Goal: Task Accomplishment & Management: Use online tool/utility

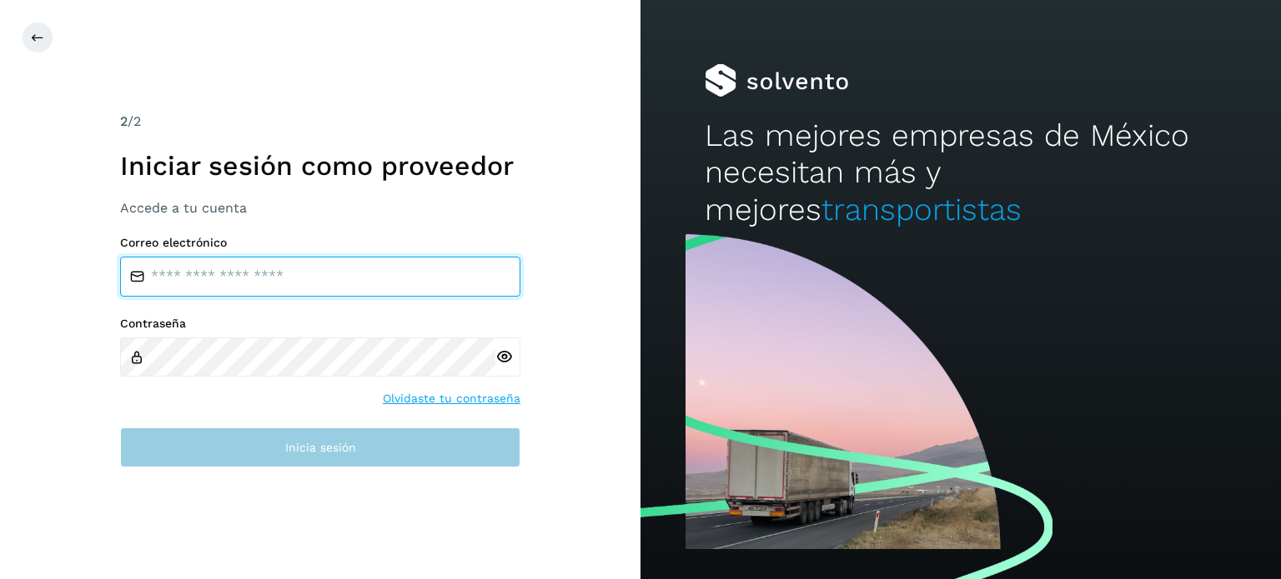
type input "**********"
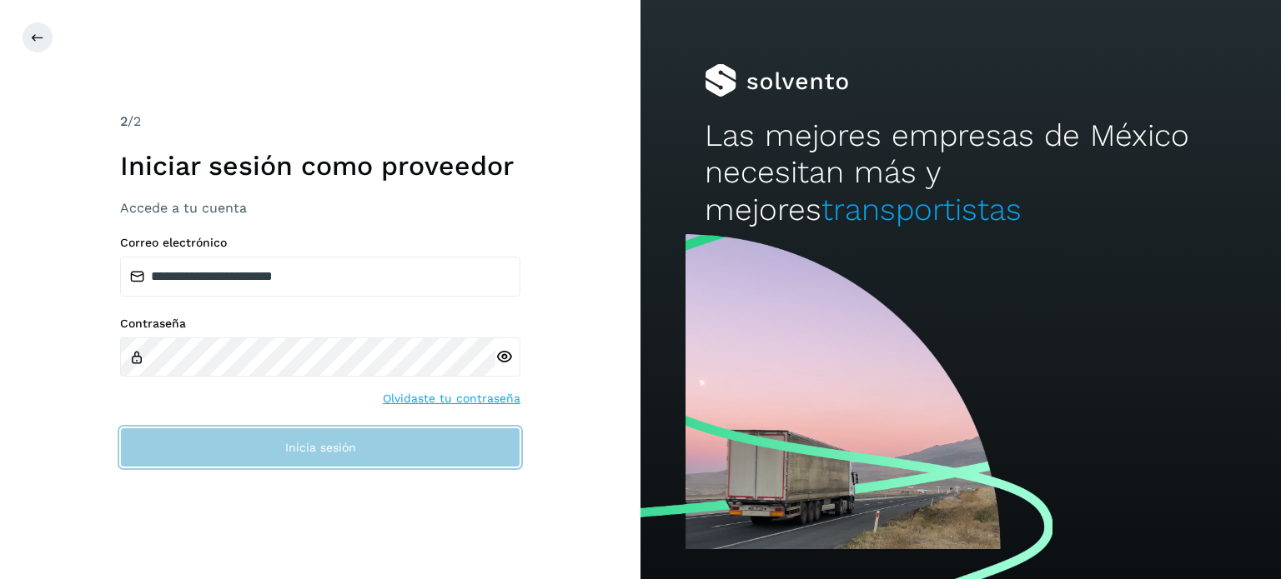
click at [237, 454] on button "Inicia sesión" at bounding box center [320, 448] width 400 height 40
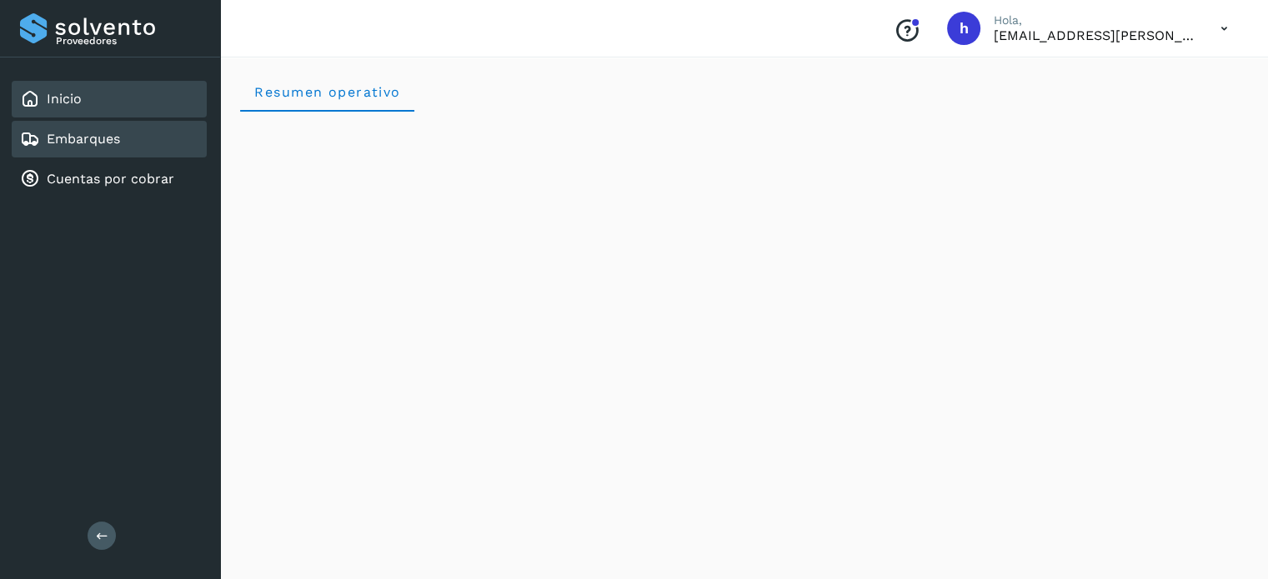
click at [105, 153] on div "Embarques" at bounding box center [109, 139] width 195 height 37
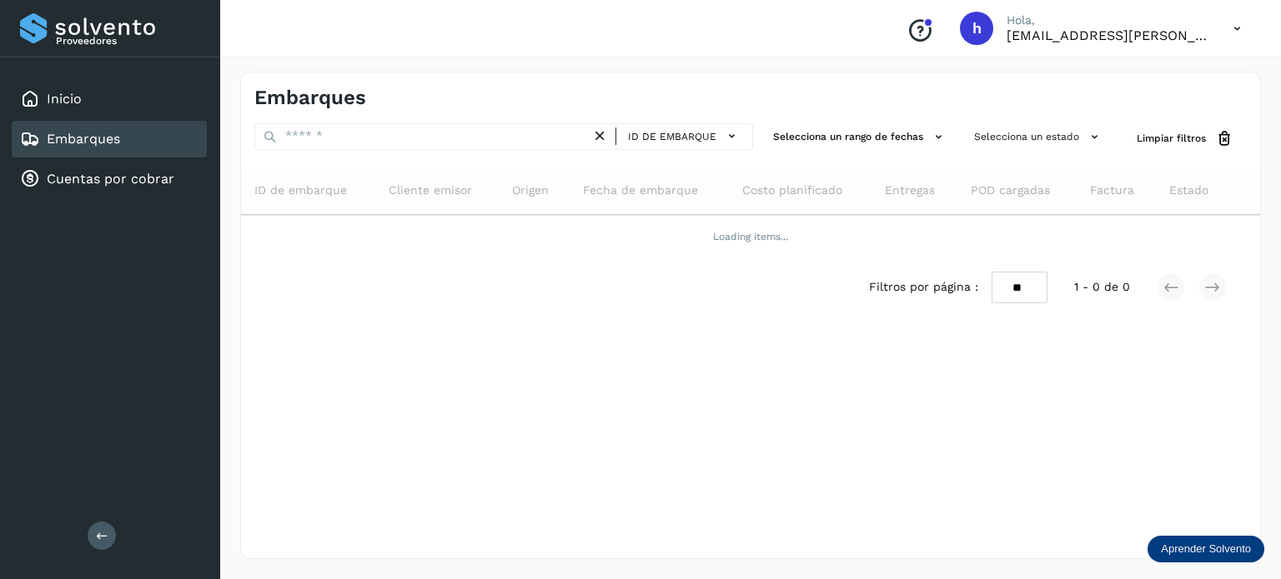
click at [540, 56] on div "Conoce nuestros beneficios [PERSON_NAME], [EMAIL_ADDRESS][PERSON_NAME][DOMAIN_N…" at bounding box center [750, 29] width 1061 height 58
click at [469, 104] on div "Embarques" at bounding box center [502, 98] width 496 height 24
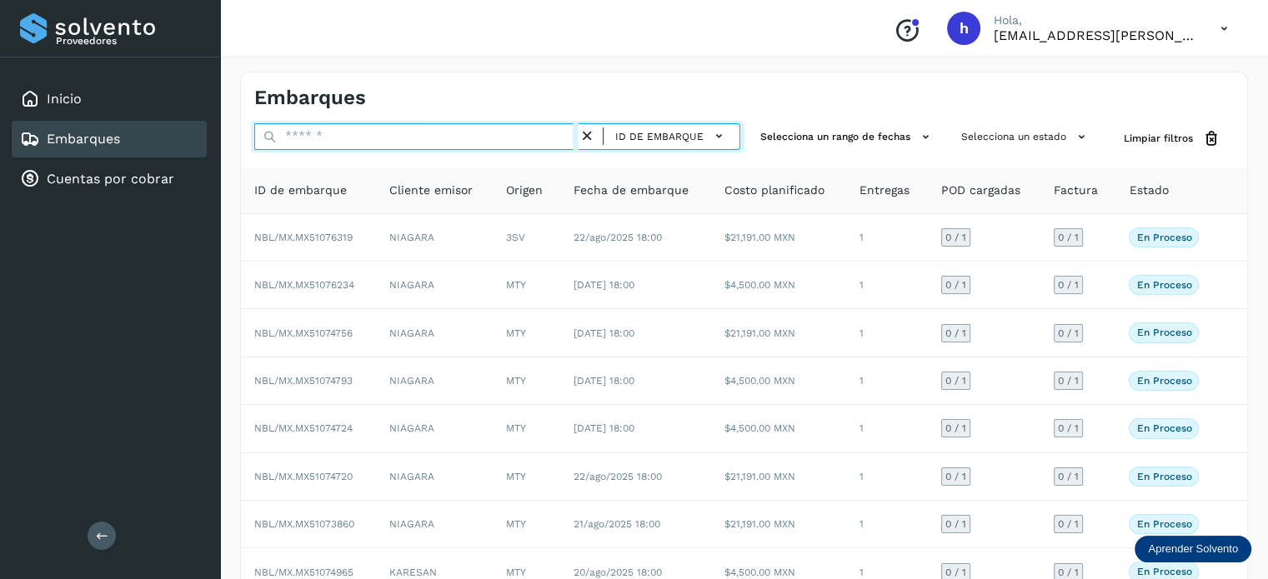
click at [471, 138] on input "text" at bounding box center [416, 136] width 324 height 27
paste input "**********"
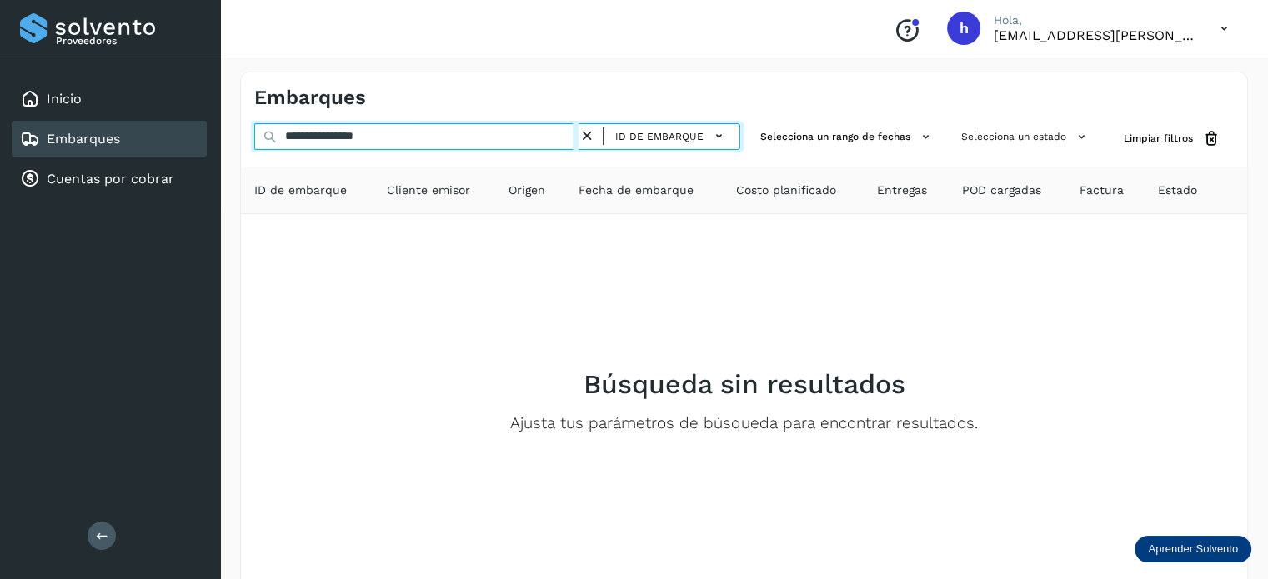
click at [332, 138] on input "**********" at bounding box center [416, 136] width 324 height 27
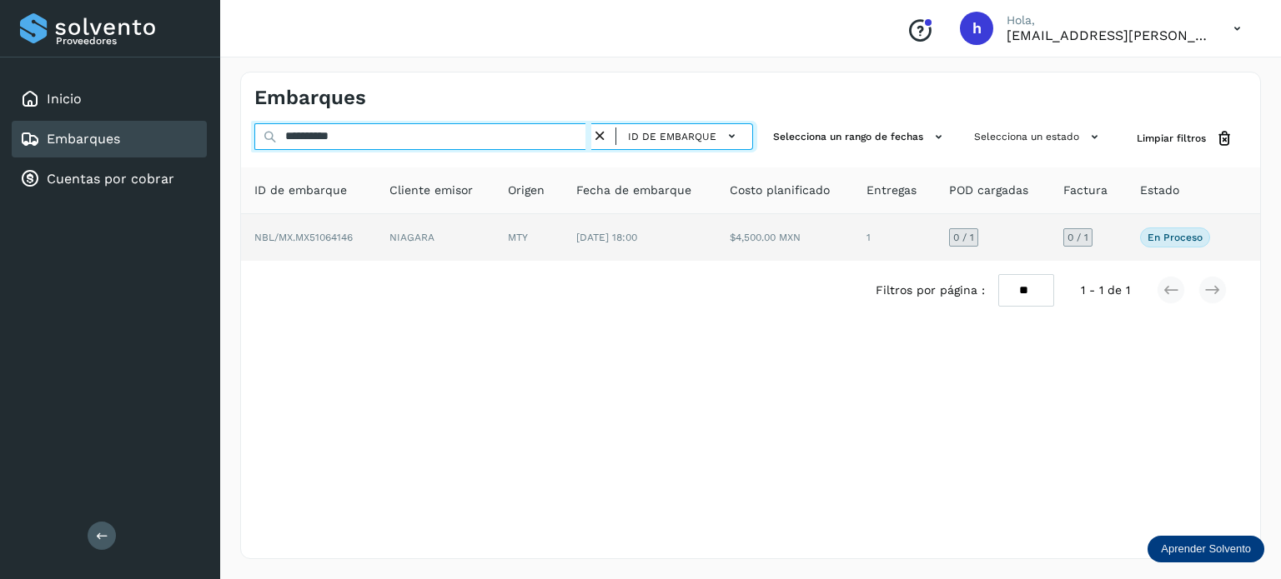
type input "**********"
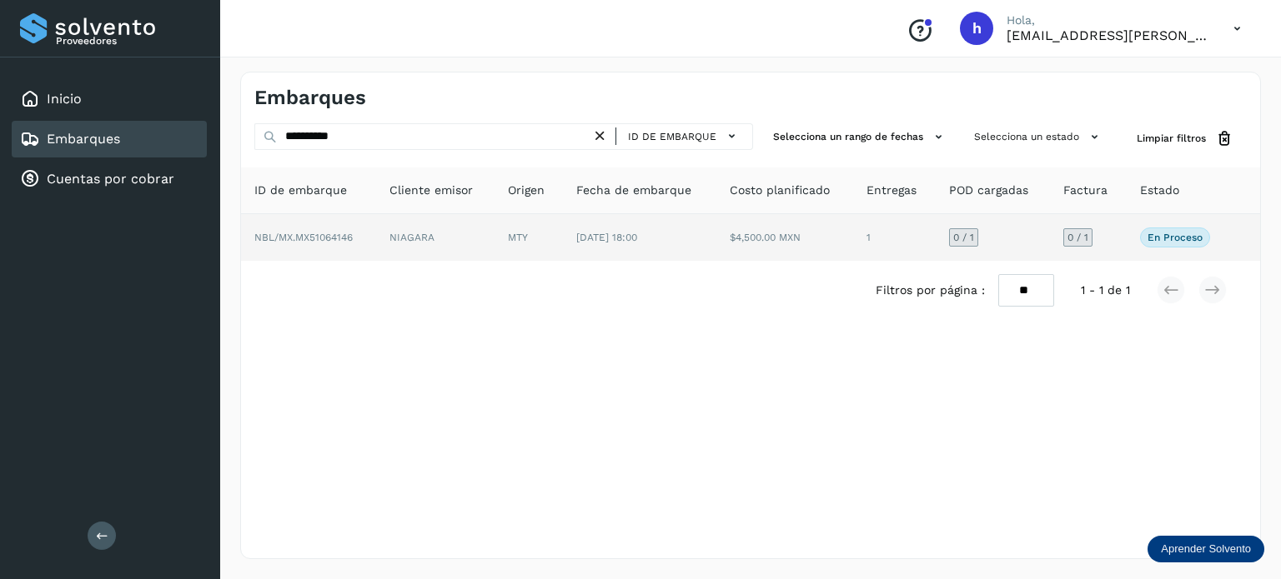
click at [494, 229] on td "NIAGARA" at bounding box center [528, 237] width 68 height 47
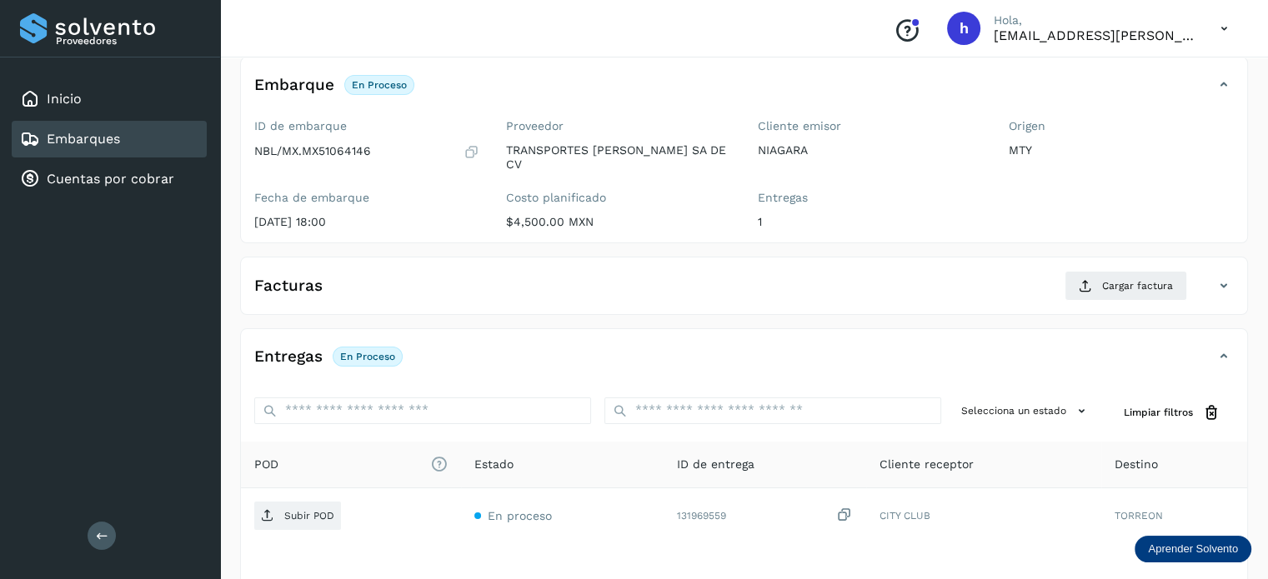
scroll to position [97, 0]
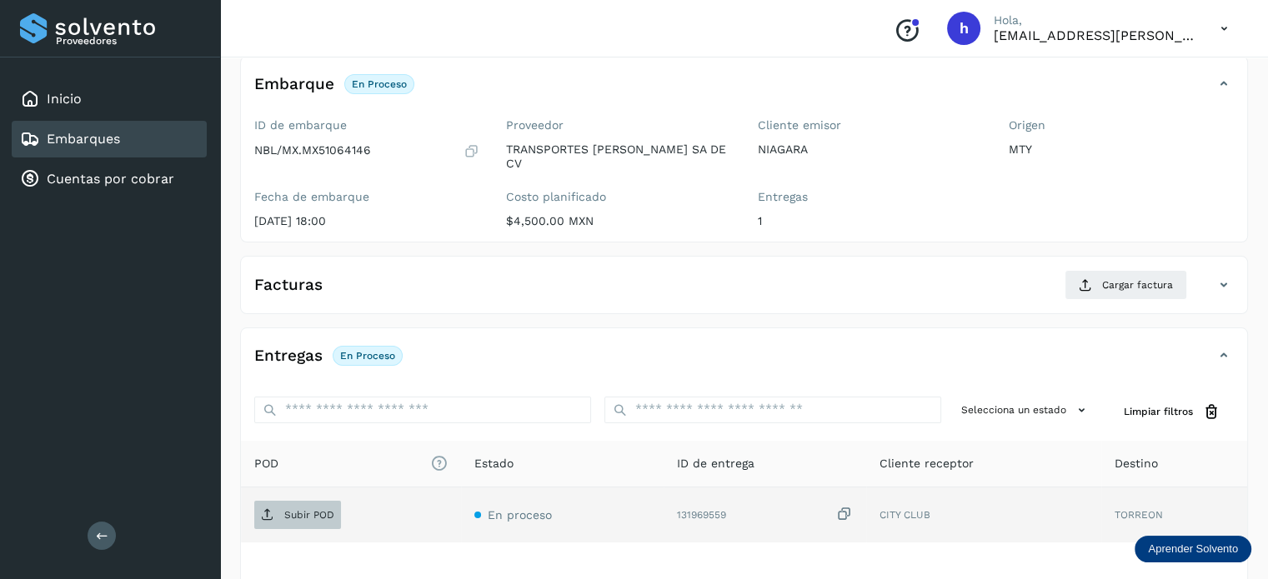
click at [317, 509] on p "Subir POD" at bounding box center [309, 515] width 50 height 12
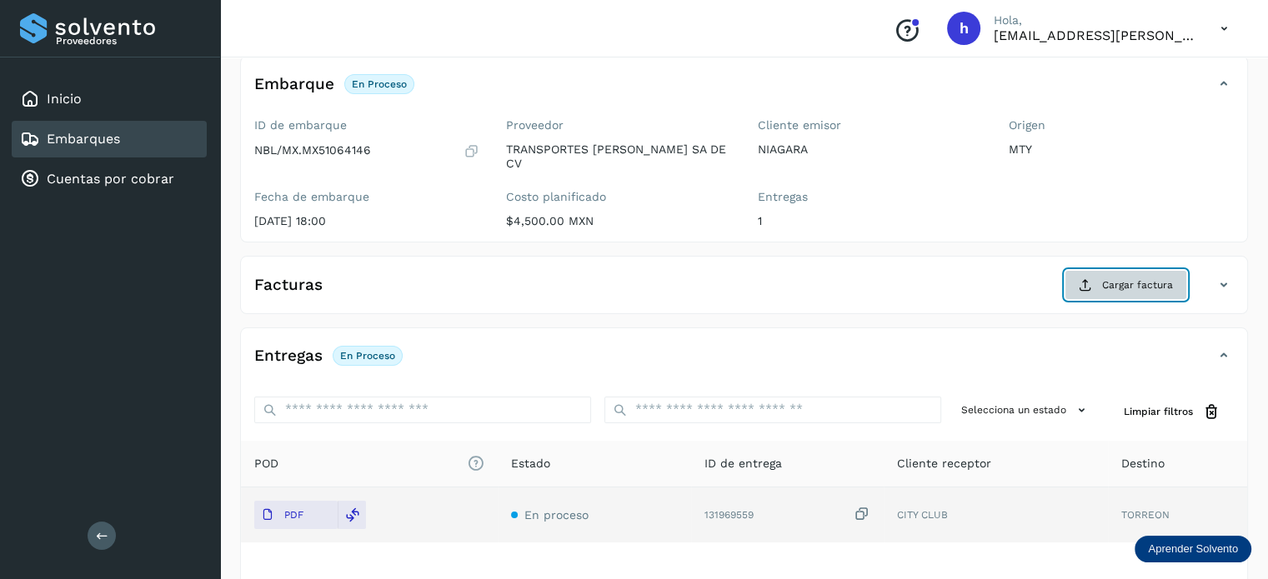
click at [1161, 279] on button "Cargar factura" at bounding box center [1126, 285] width 123 height 30
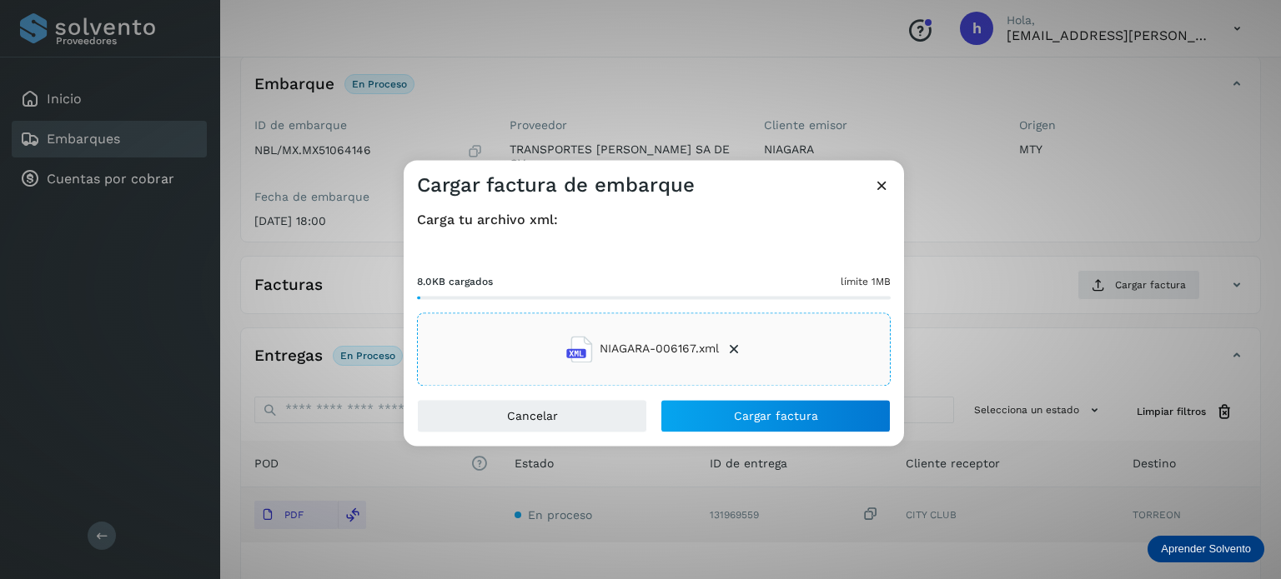
click at [877, 188] on icon at bounding box center [882, 186] width 18 height 18
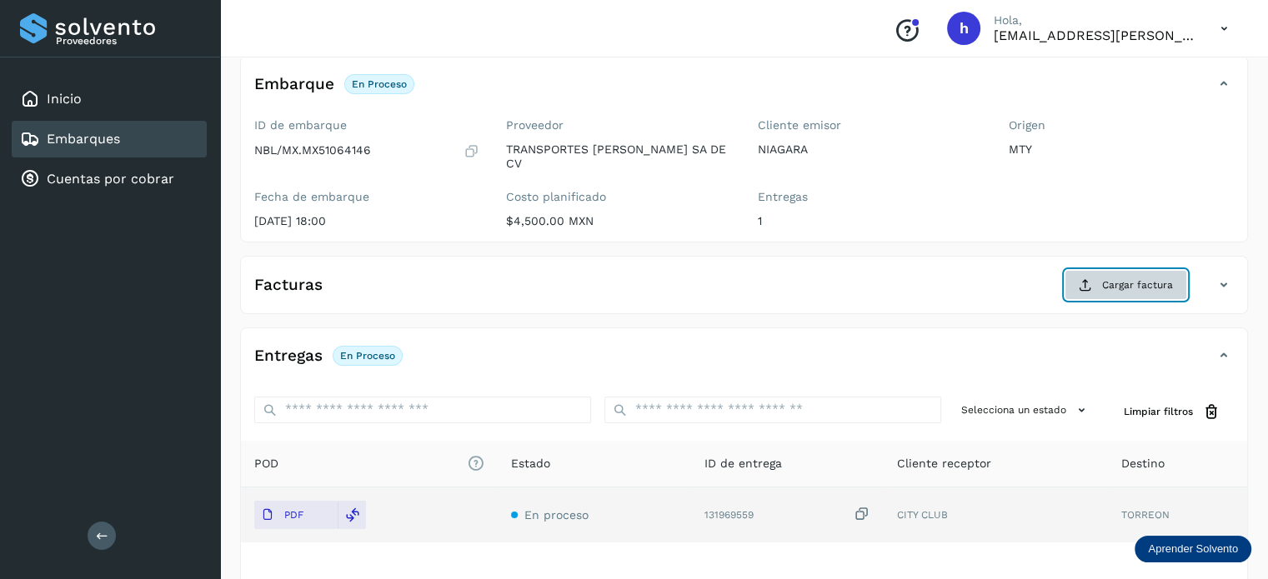
click at [1125, 278] on span "Cargar factura" at bounding box center [1137, 285] width 71 height 15
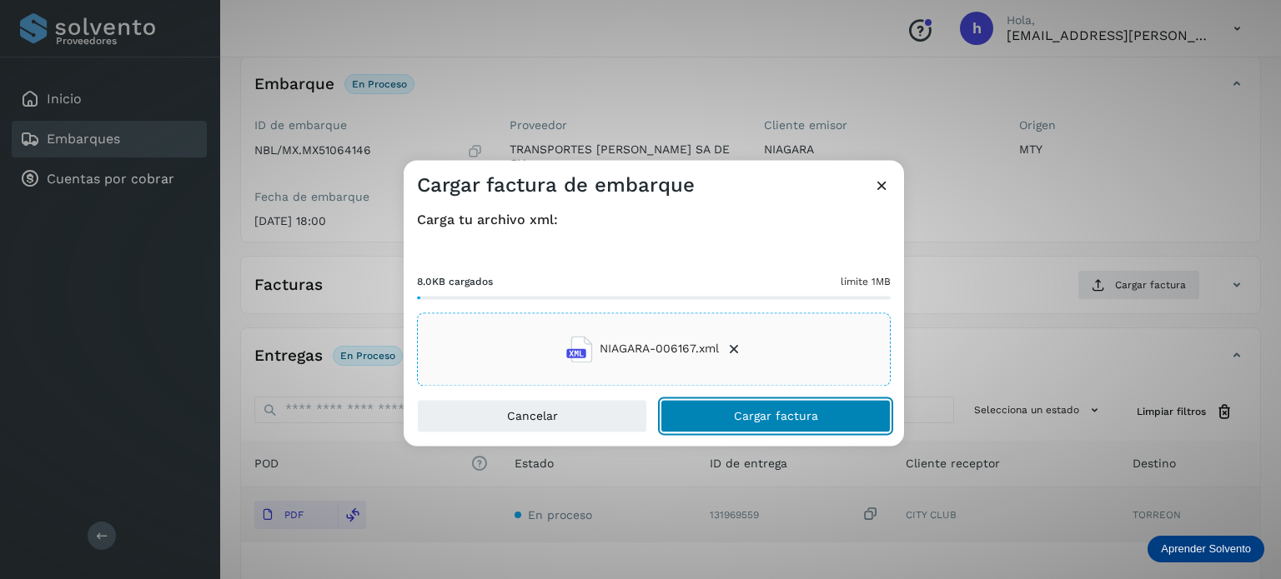
click at [847, 412] on button "Cargar factura" at bounding box center [775, 415] width 230 height 33
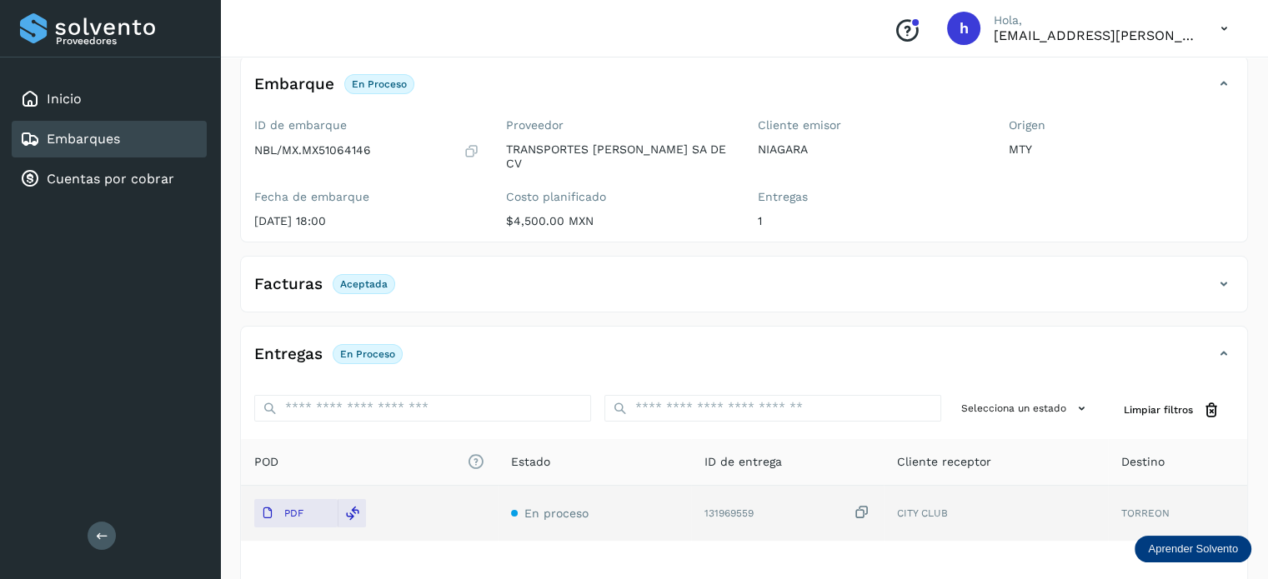
scroll to position [0, 0]
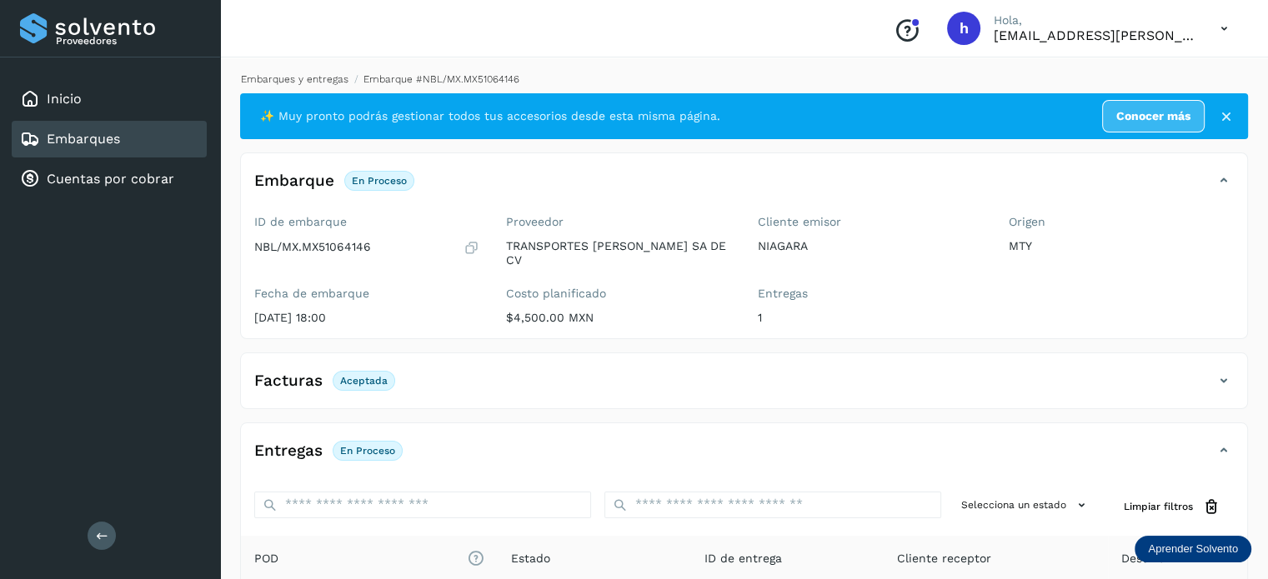
click at [333, 82] on link "Embarques y entregas" at bounding box center [295, 79] width 108 height 12
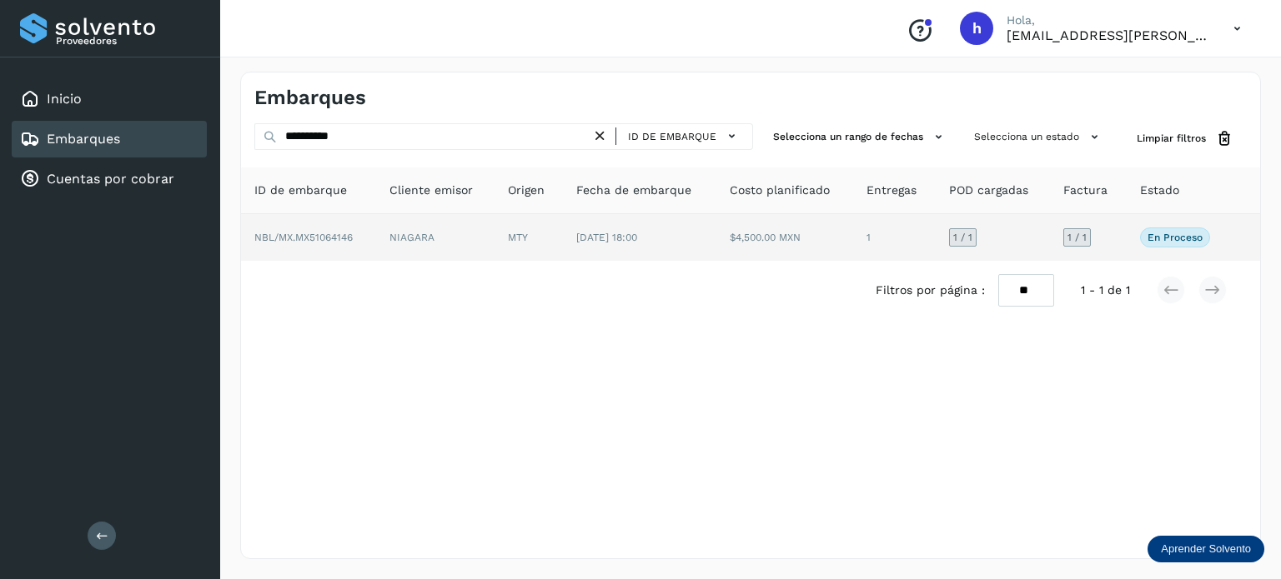
click at [563, 225] on td "MTY" at bounding box center [639, 237] width 153 height 47
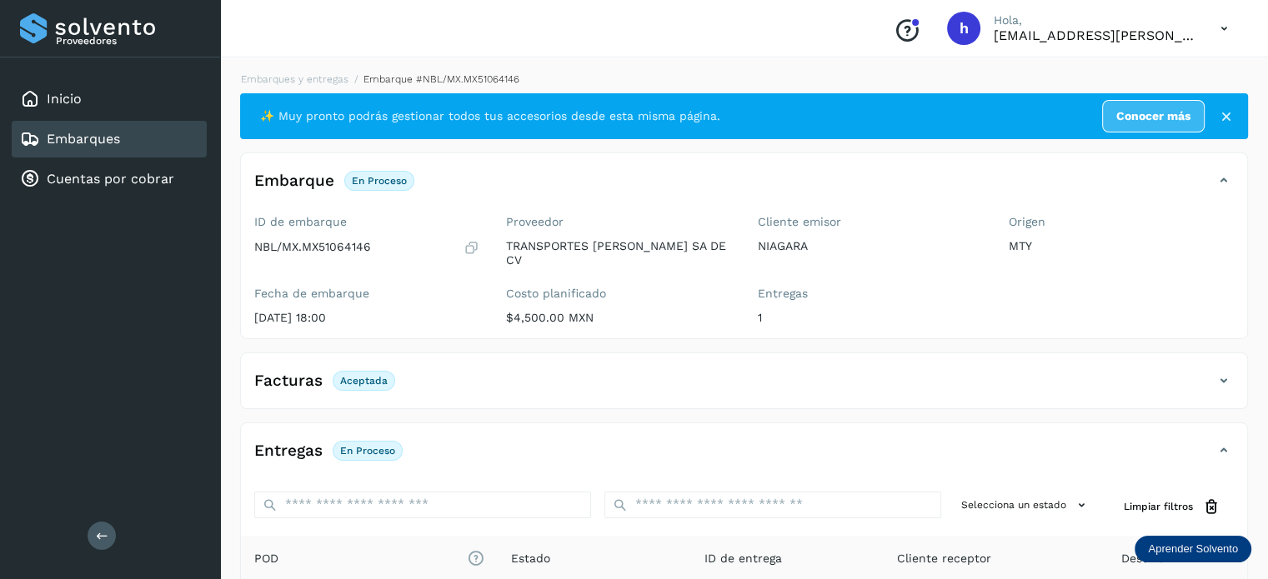
click at [1231, 113] on icon at bounding box center [1226, 116] width 17 height 17
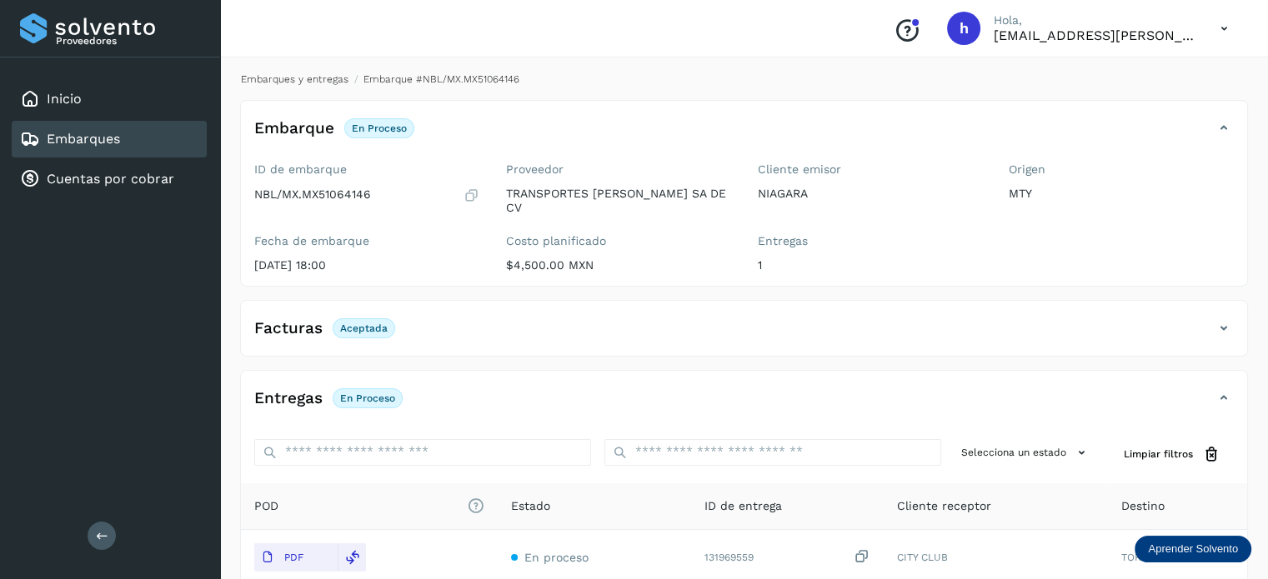
click at [329, 77] on link "Embarques y entregas" at bounding box center [295, 79] width 108 height 12
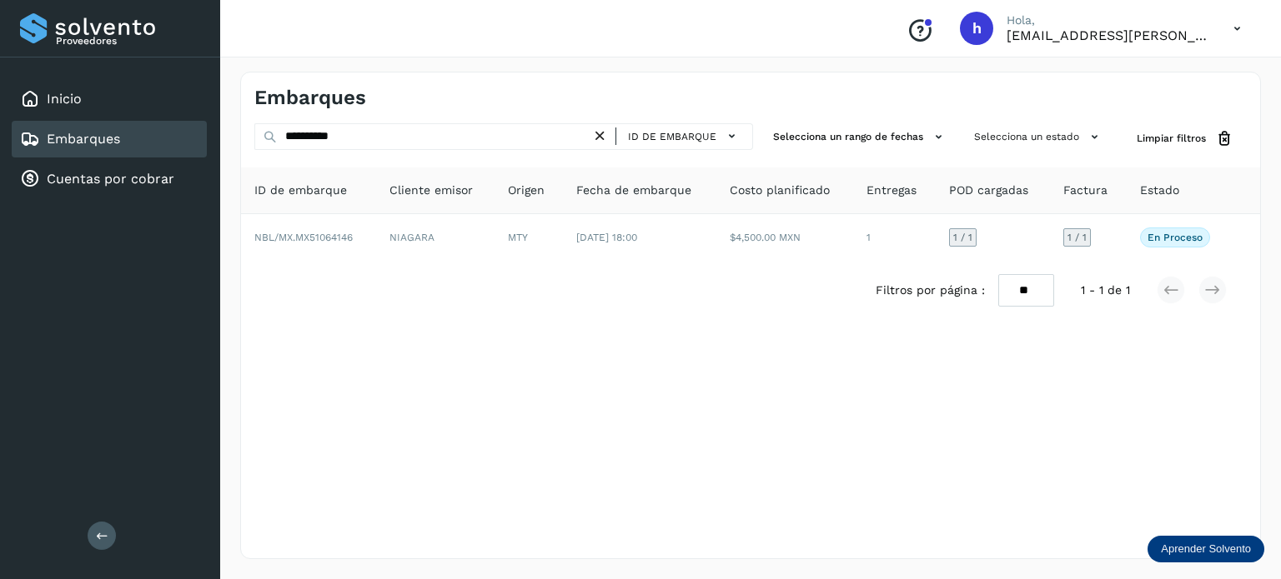
click at [599, 138] on icon at bounding box center [600, 137] width 18 height 18
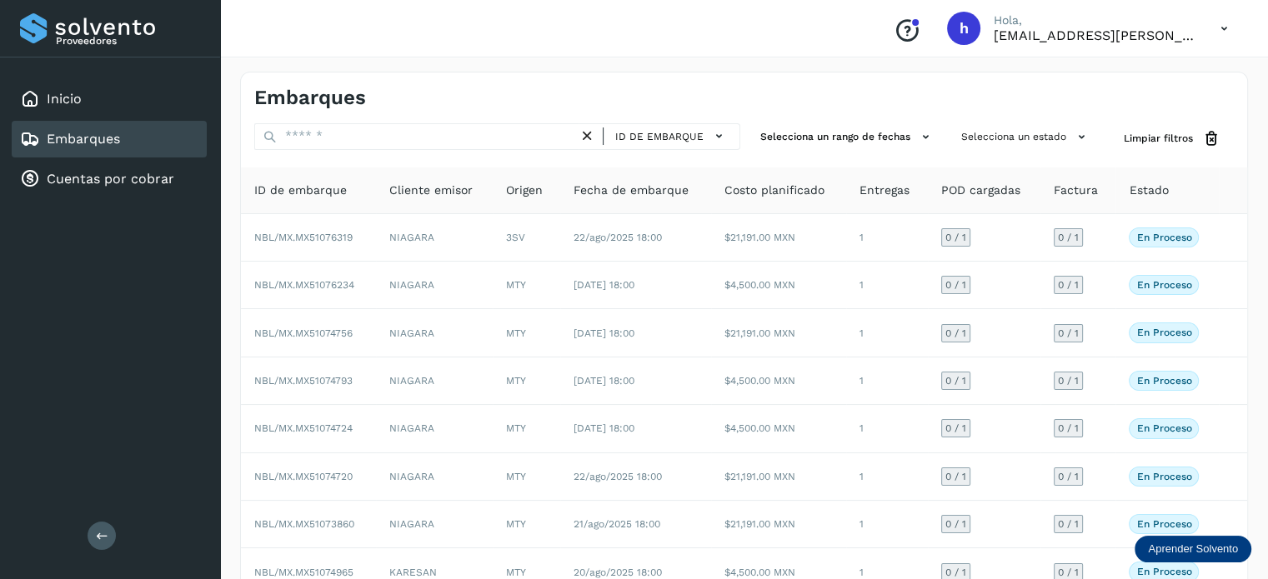
click at [914, 49] on div "Conoce nuestros beneficios [PERSON_NAME], [EMAIL_ADDRESS][PERSON_NAME][DOMAIN_N…" at bounding box center [744, 29] width 1048 height 58
